Goal: Transaction & Acquisition: Purchase product/service

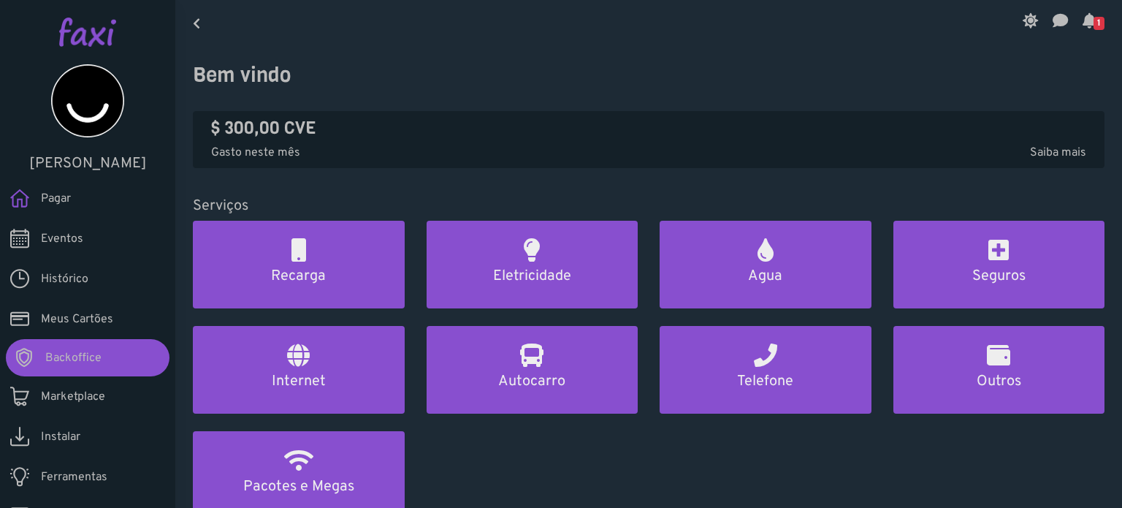
click at [1025, 20] on icon at bounding box center [1029, 21] width 15 height 12
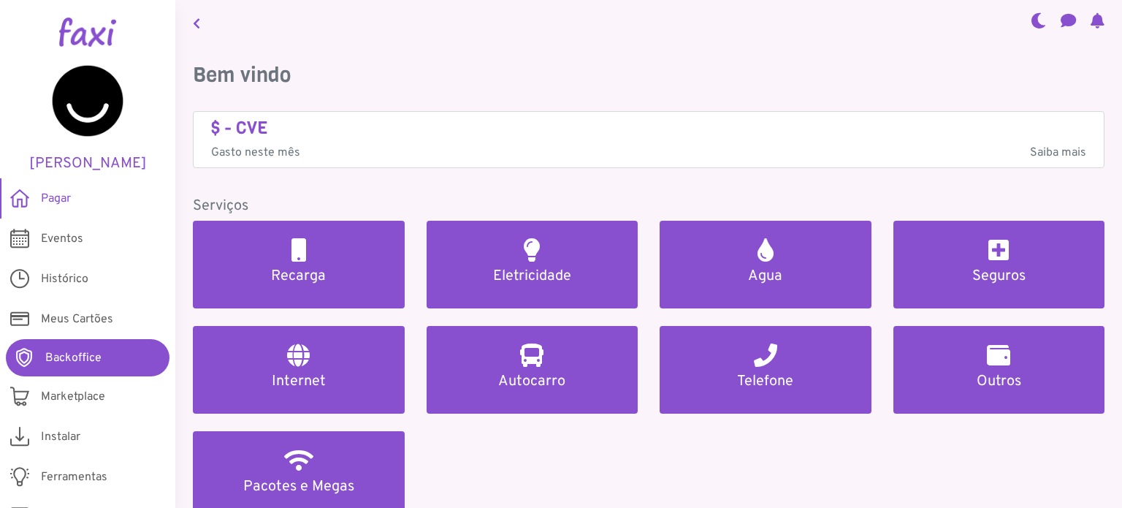
click at [74, 34] on img at bounding box center [87, 32] width 57 height 29
click at [65, 42] on img at bounding box center [87, 32] width 57 height 29
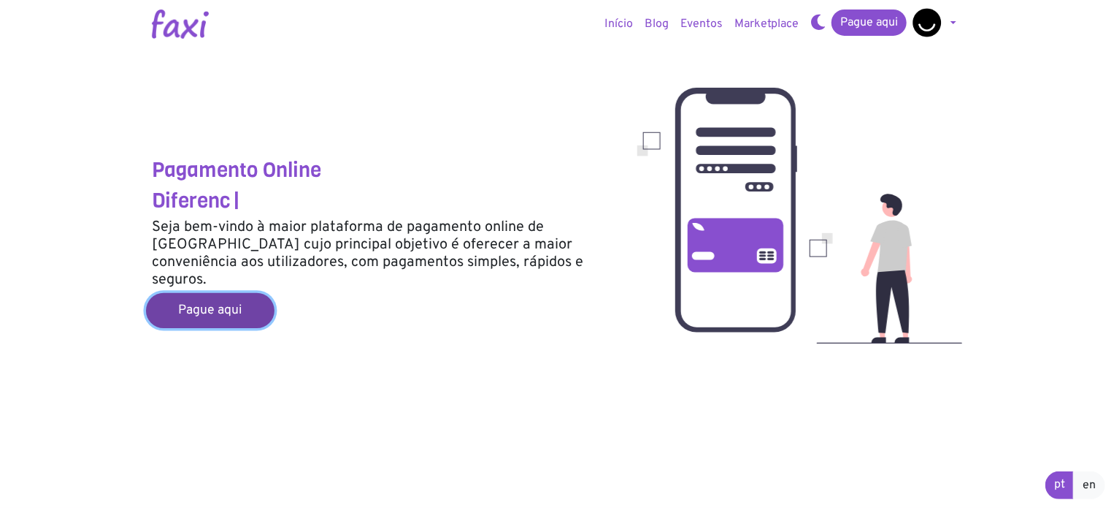
click at [227, 293] on link "Pague aqui" at bounding box center [210, 310] width 129 height 35
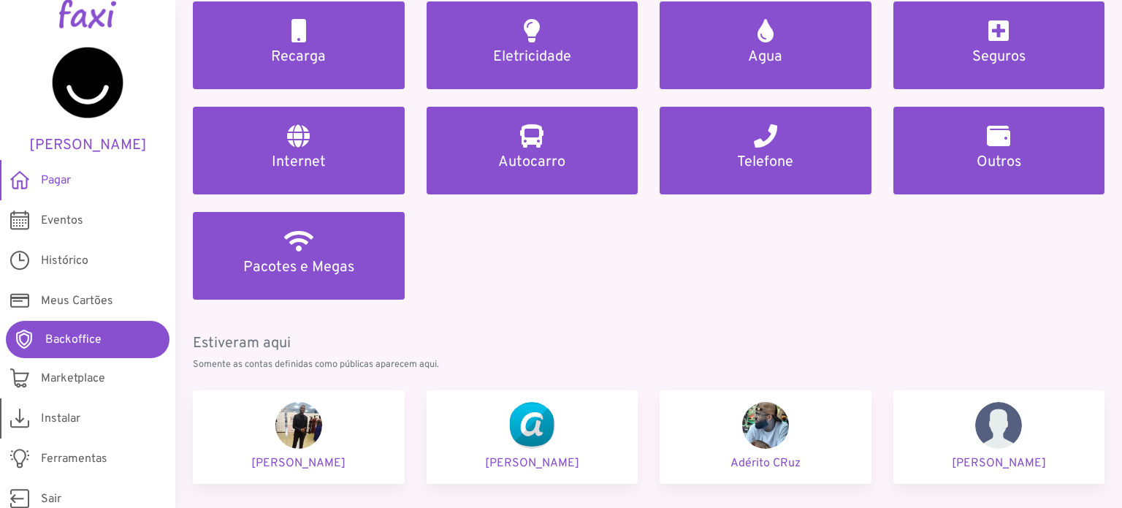
scroll to position [29, 0]
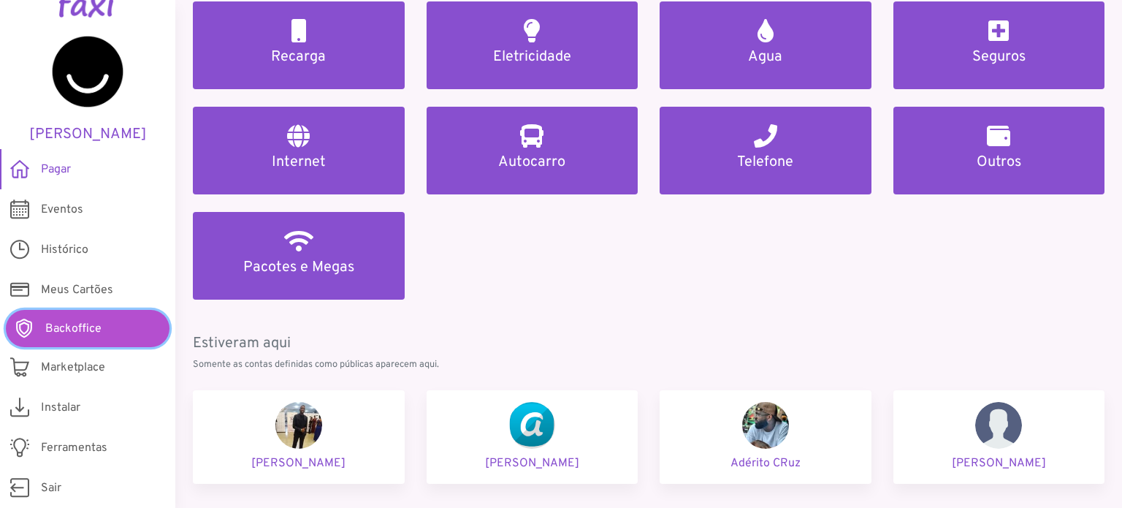
click at [63, 329] on span "Backoffice" at bounding box center [73, 329] width 56 height 18
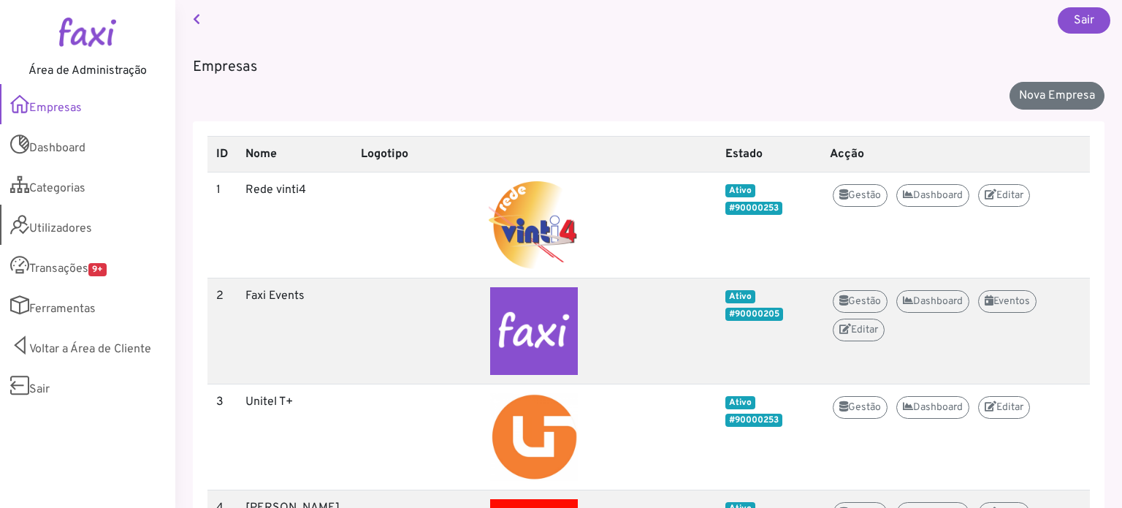
click at [58, 223] on link "Utilizadores" at bounding box center [87, 224] width 175 height 40
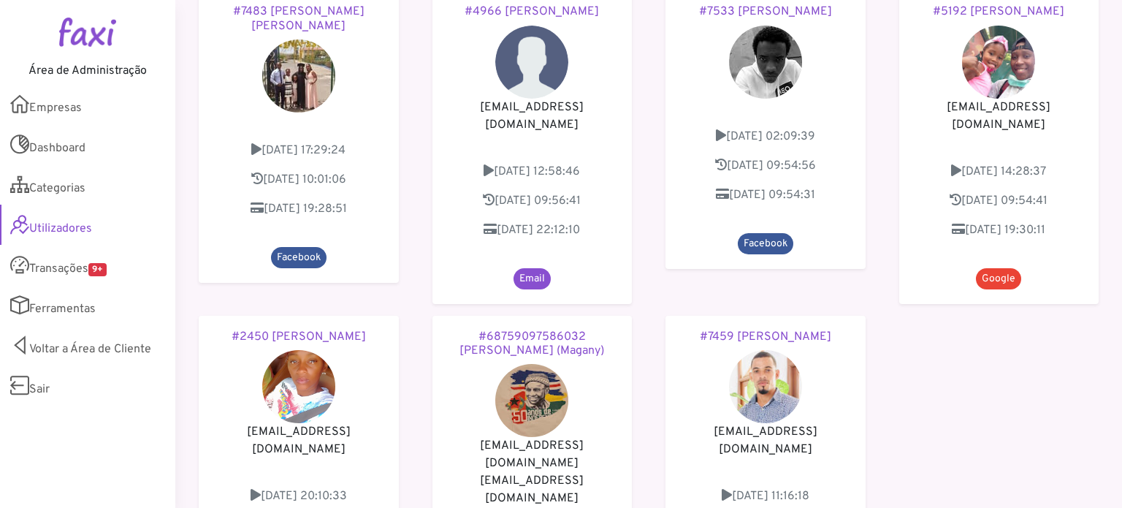
scroll to position [949, 0]
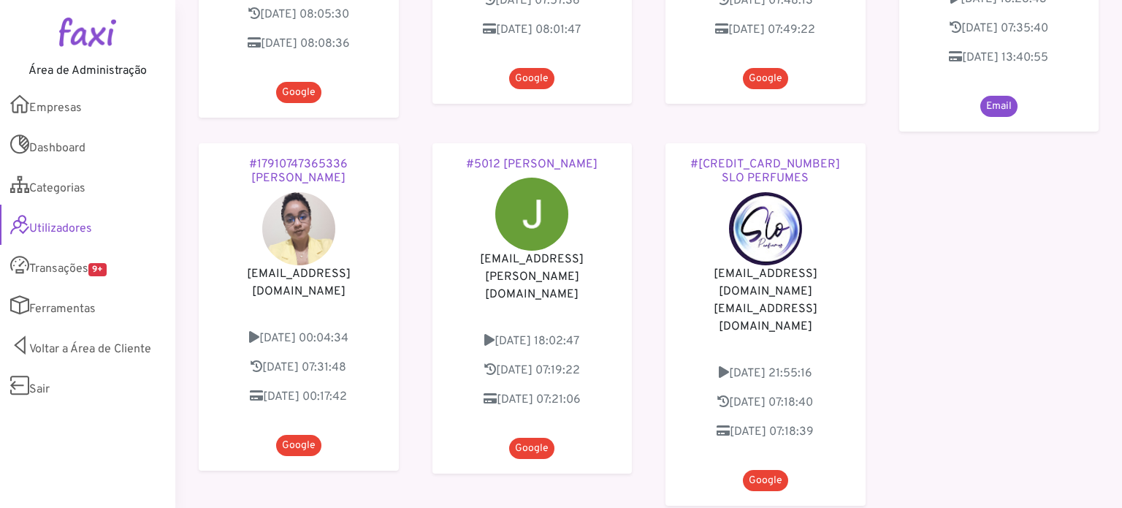
scroll to position [1095, 0]
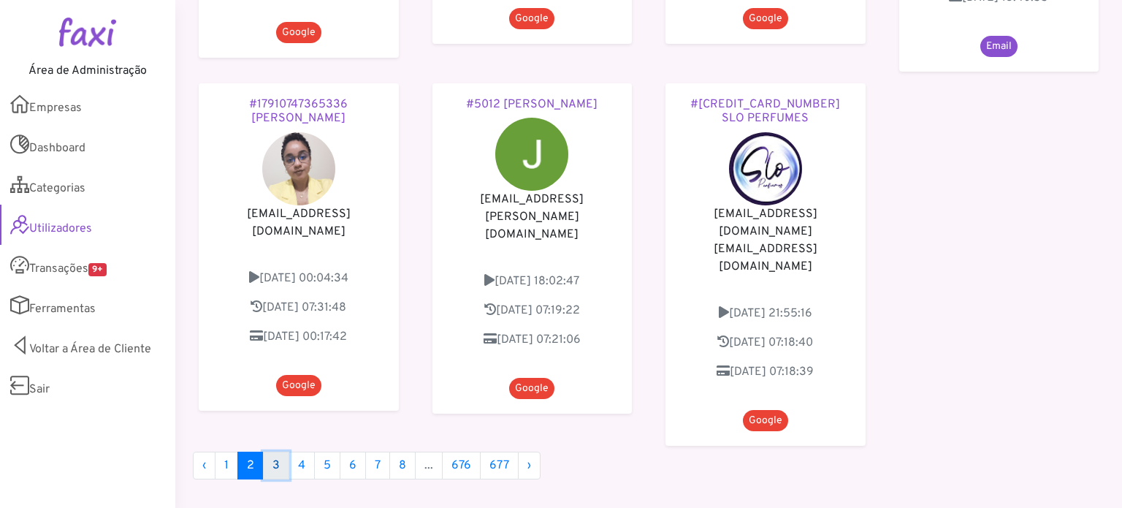
click at [268, 451] on link "3" at bounding box center [276, 465] width 26 height 28
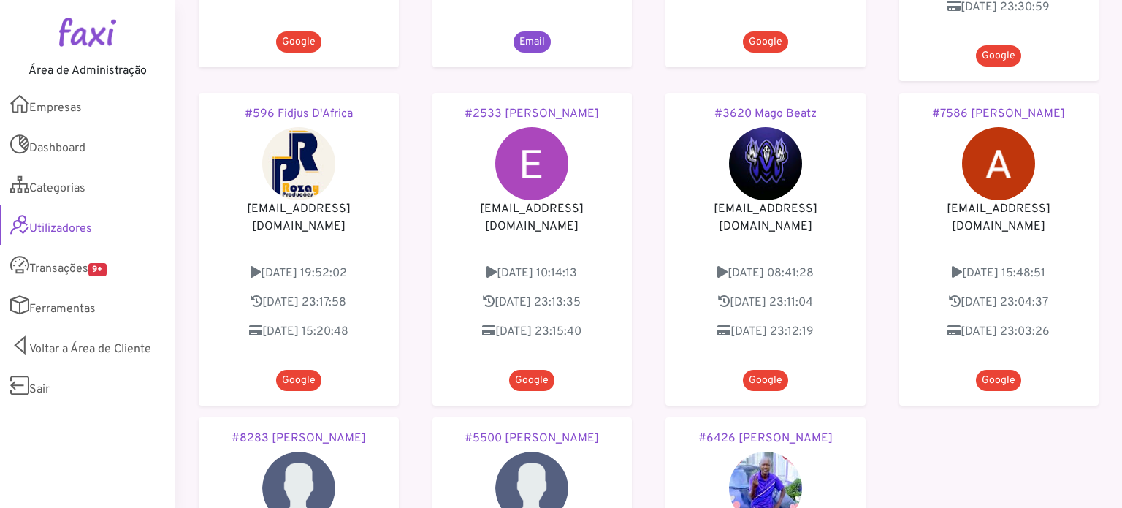
scroll to position [1095, 0]
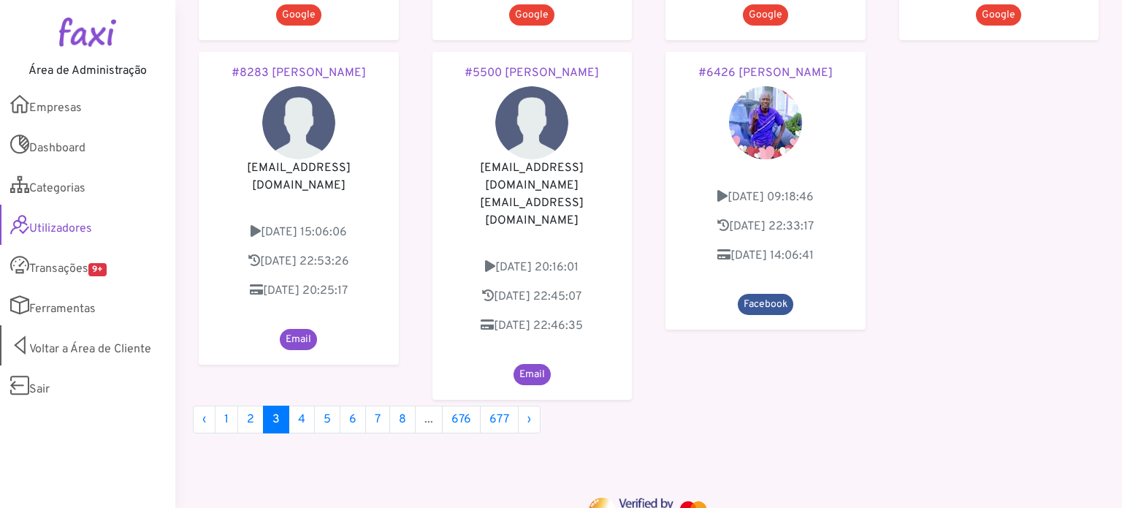
click at [91, 341] on link "Voltar a Área de Cliente" at bounding box center [87, 345] width 175 height 40
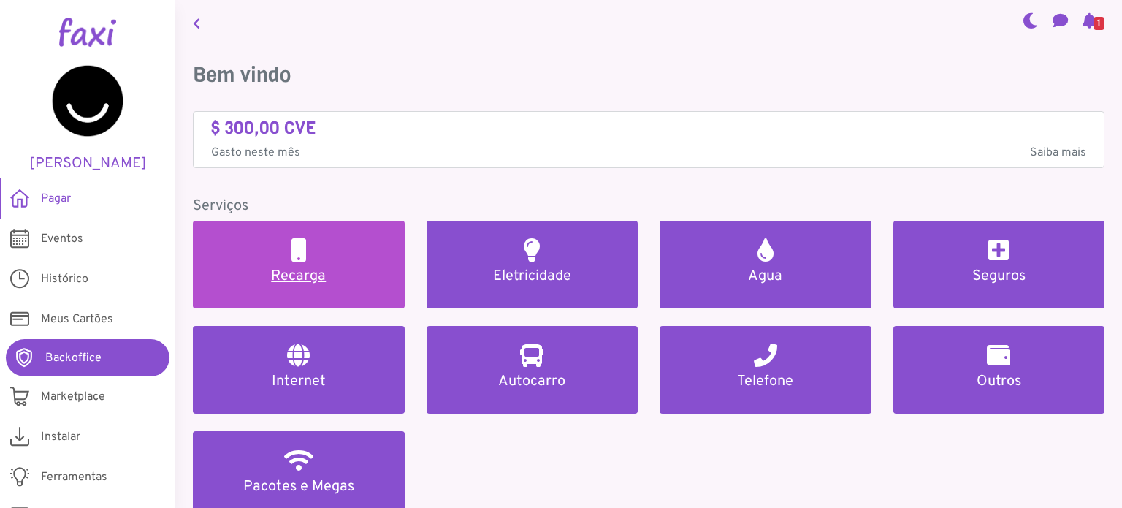
click at [321, 250] on link "Recarga" at bounding box center [299, 265] width 212 height 88
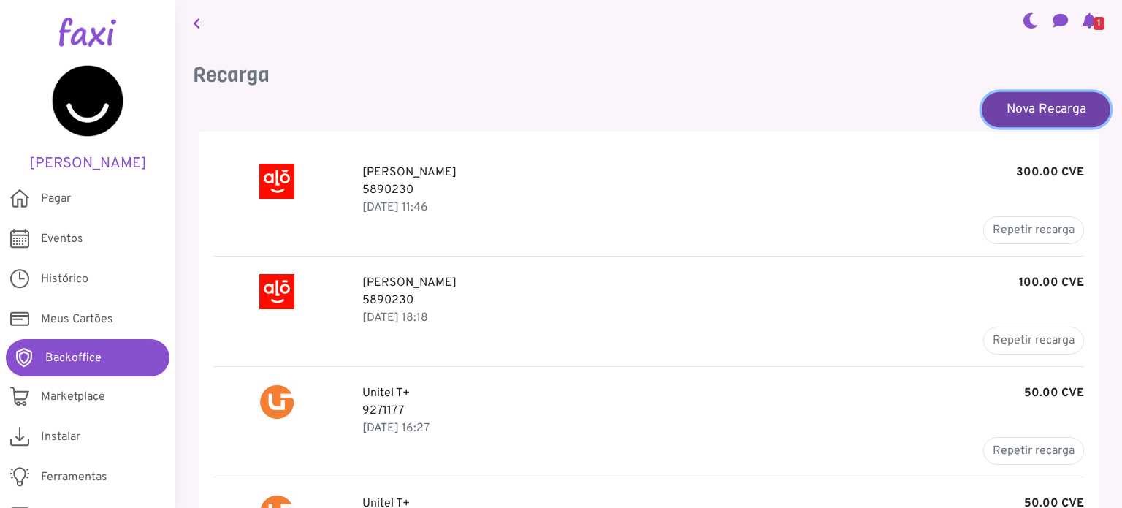
click at [1026, 114] on link "Nova Recarga" at bounding box center [1046, 108] width 129 height 35
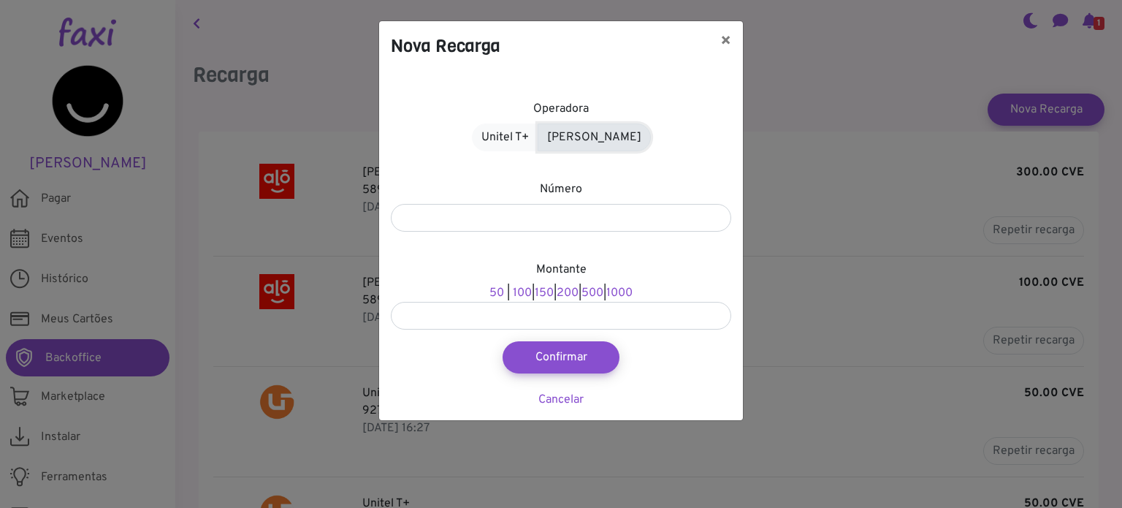
click at [622, 137] on link "Alou Móvel" at bounding box center [594, 137] width 113 height 28
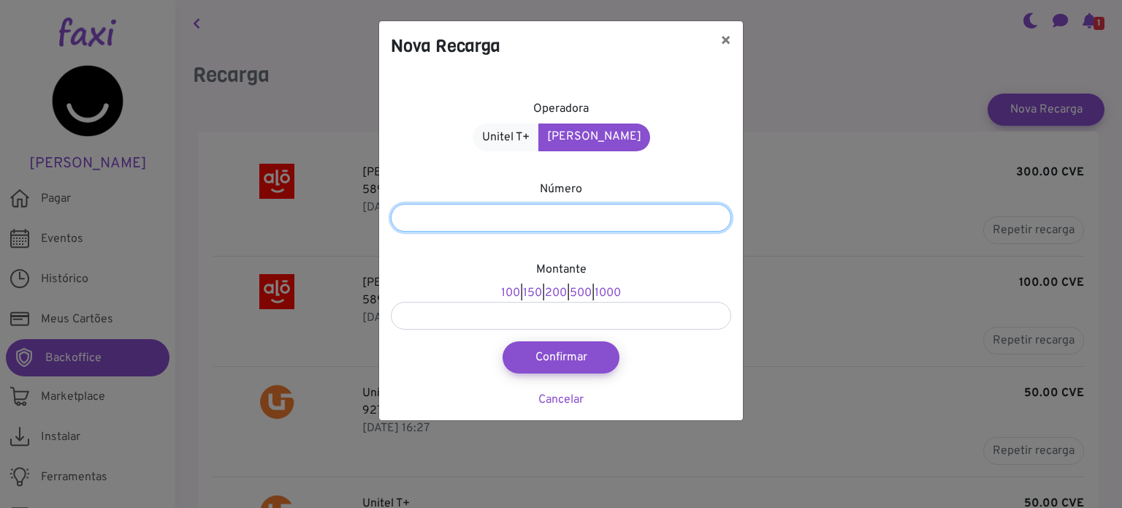
click at [543, 221] on input "number" at bounding box center [561, 218] width 340 height 28
type input "*******"
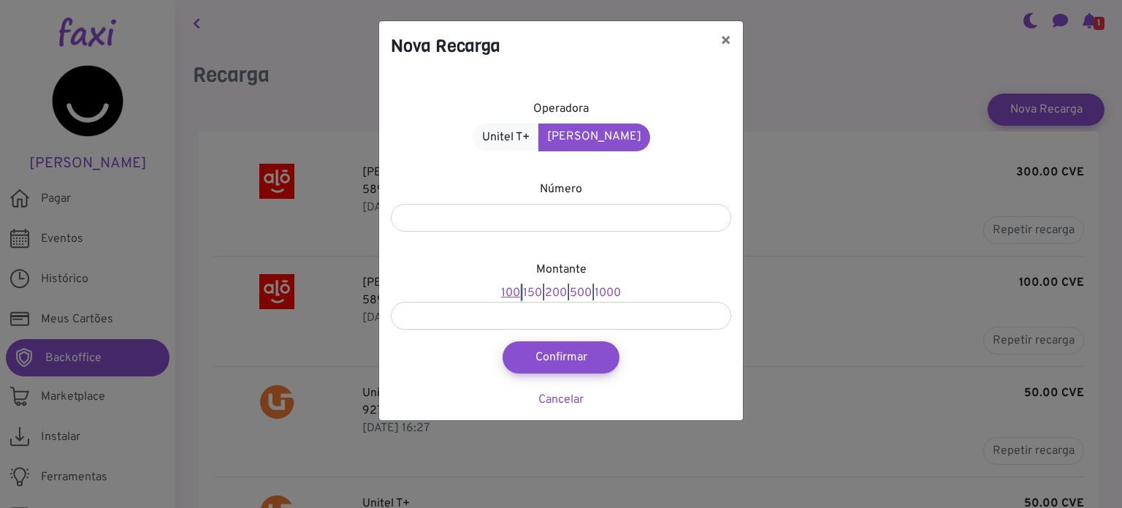
click at [508, 294] on div "Montante 100 | 150 | 200 | 500 | 1000" at bounding box center [561, 295] width 340 height 69
click at [503, 293] on link "100" at bounding box center [510, 293] width 19 height 15
type input "***"
click at [561, 352] on button "Confirmar" at bounding box center [561, 357] width 129 height 35
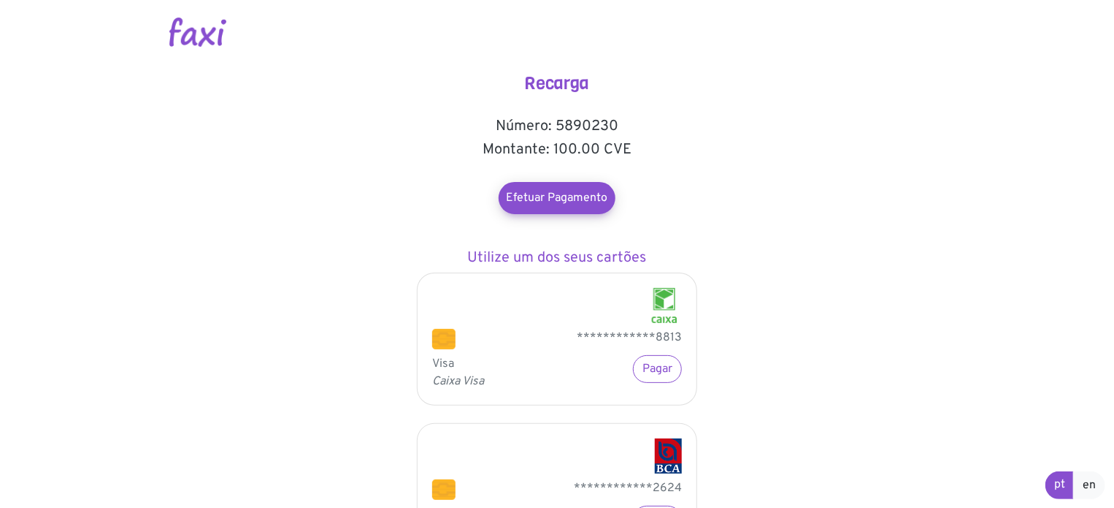
click at [862, 230] on main "**********" at bounding box center [557, 344] width 833 height 689
click at [541, 186] on link "Efetuar Pagamento" at bounding box center [557, 198] width 117 height 32
